Goal: Answer question/provide support: Share knowledge or assist other users

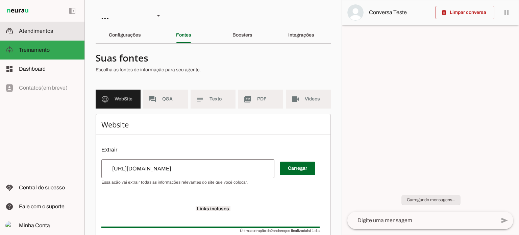
click at [54, 29] on slot at bounding box center [49, 31] width 60 height 8
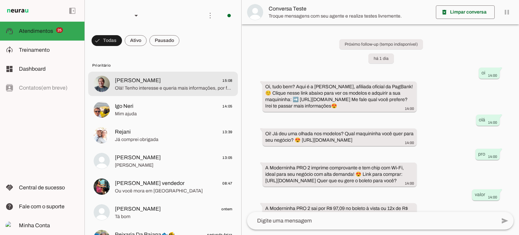
click at [225, 88] on span "Olá! Tenho interesse e queria mais informações, por favor." at bounding box center [174, 88] width 118 height 7
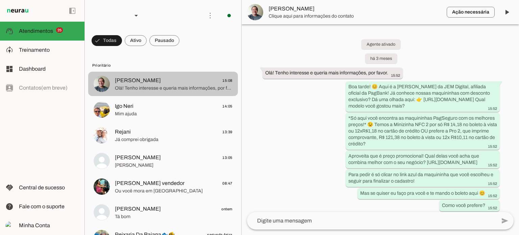
scroll to position [1965, 0]
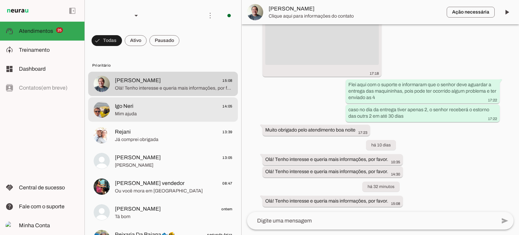
click at [228, 106] on span "14:05" at bounding box center [227, 106] width 10 height 8
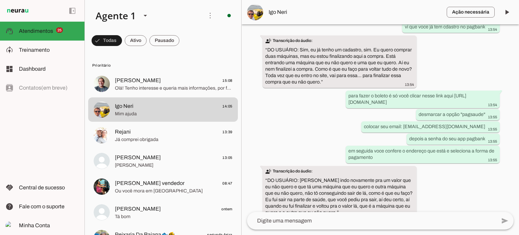
scroll to position [720, 0]
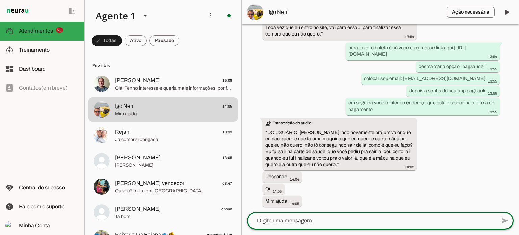
click at [319, 224] on textarea at bounding box center [371, 221] width 249 height 8
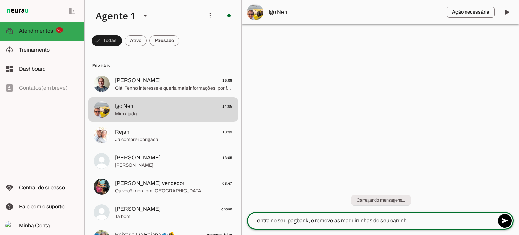
type textarea "entra no seu pagbank, e remove as maquininhas do seu carrinho"
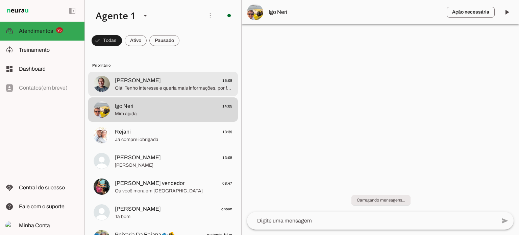
click at [185, 87] on span "Olá! Tenho interesse e queria mais informações, por favor." at bounding box center [174, 88] width 118 height 7
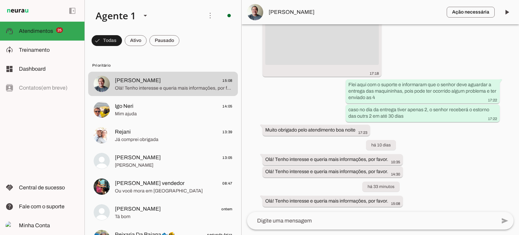
scroll to position [1965, 0]
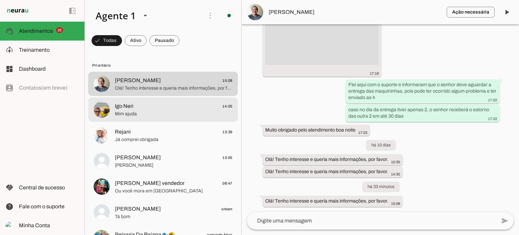
click at [170, 110] on span "Mim ajuda" at bounding box center [174, 113] width 118 height 7
